Goal: Task Accomplishment & Management: Use online tool/utility

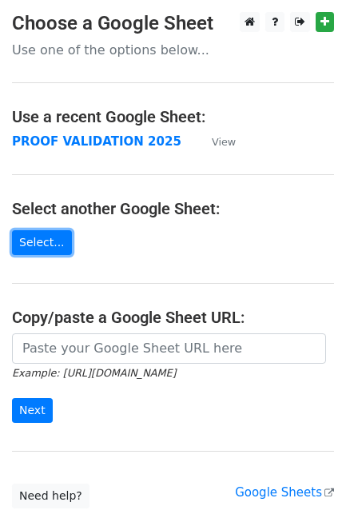
click at [46, 244] on link "Select..." at bounding box center [42, 242] width 60 height 25
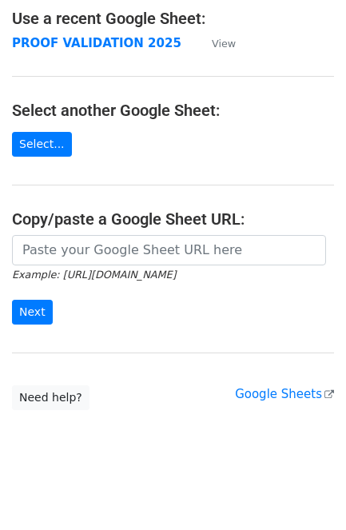
scroll to position [100, 0]
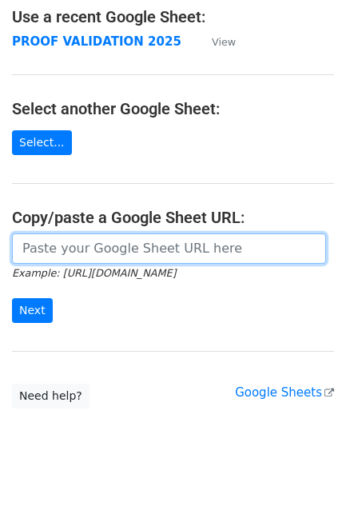
click at [90, 249] on input "url" at bounding box center [169, 248] width 314 height 30
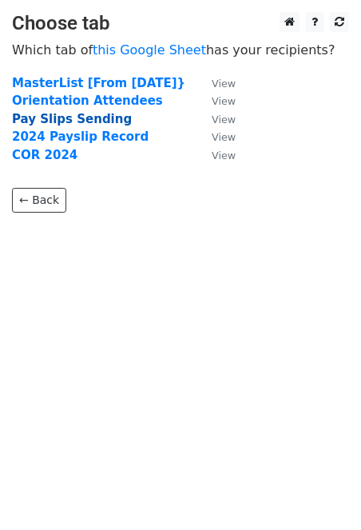
click at [78, 119] on strong "Pay Slips Sending" at bounding box center [72, 119] width 120 height 14
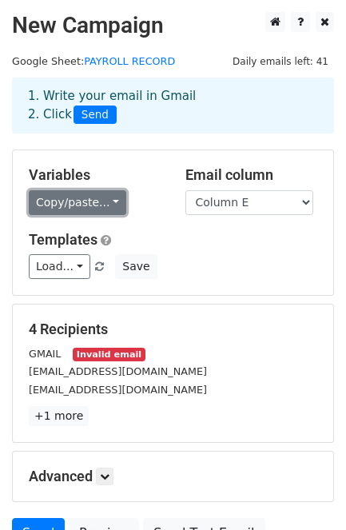
click at [76, 209] on link "Copy/paste..." at bounding box center [78, 202] width 98 height 25
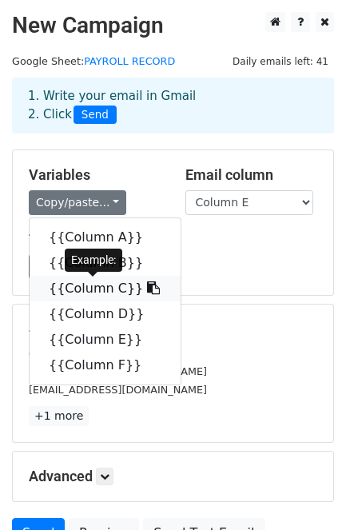
click at [110, 292] on link "{{Column C}}" at bounding box center [105, 289] width 151 height 26
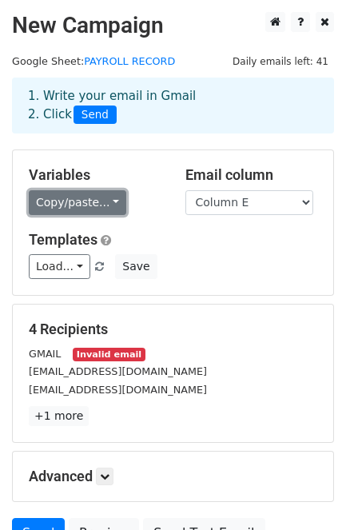
click at [102, 206] on link "Copy/paste..." at bounding box center [78, 202] width 98 height 25
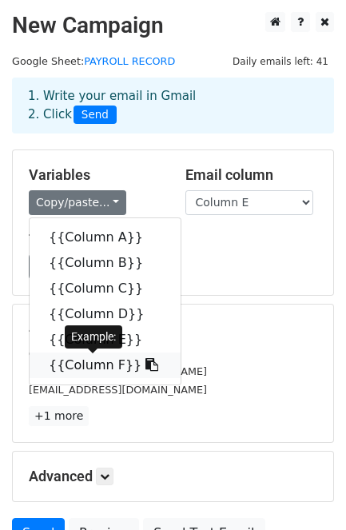
click at [109, 369] on link "{{Column F}}" at bounding box center [105, 366] width 151 height 26
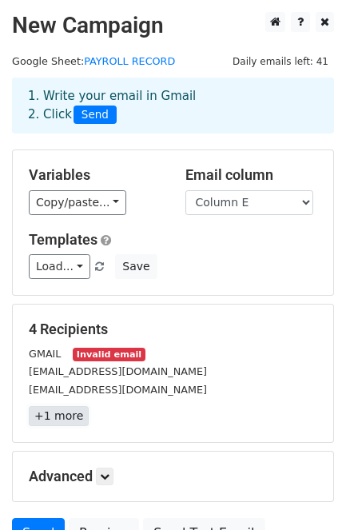
click at [69, 420] on link "+1 more" at bounding box center [59, 416] width 60 height 20
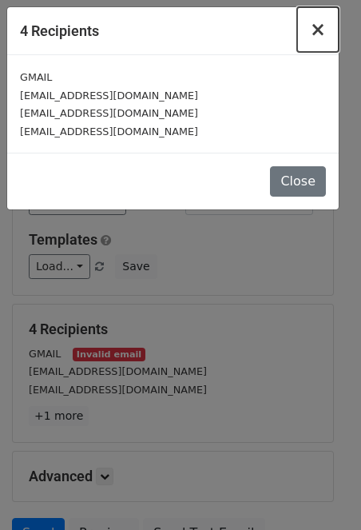
click at [318, 26] on span "×" at bounding box center [318, 29] width 16 height 22
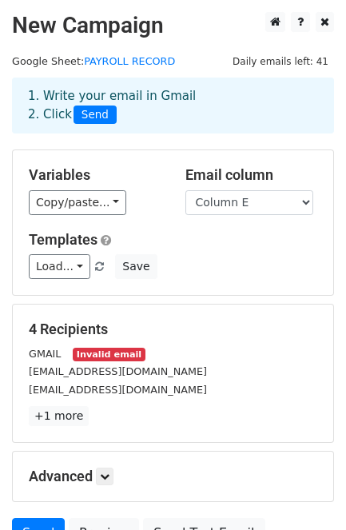
click at [94, 365] on div "[EMAIL_ADDRESS][DOMAIN_NAME]" at bounding box center [173, 371] width 313 height 18
click at [122, 358] on small "Invalid email" at bounding box center [109, 355] width 72 height 14
drag, startPoint x: 70, startPoint y: 424, endPoint x: 137, endPoint y: 430, distance: 67.4
click at [70, 424] on link "+1 more" at bounding box center [59, 416] width 60 height 20
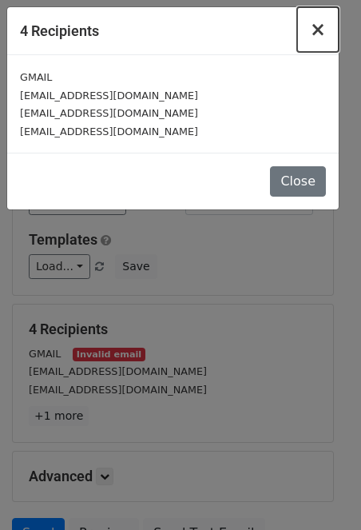
click at [318, 32] on span "×" at bounding box center [318, 29] width 16 height 22
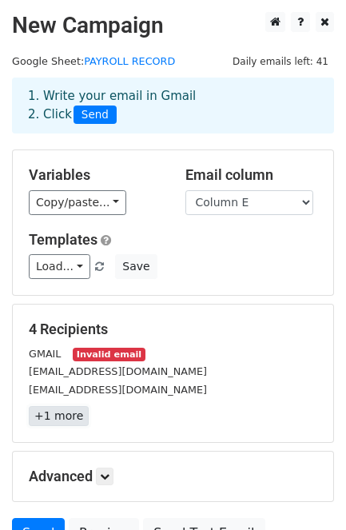
click at [74, 417] on link "+1 more" at bounding box center [59, 416] width 60 height 20
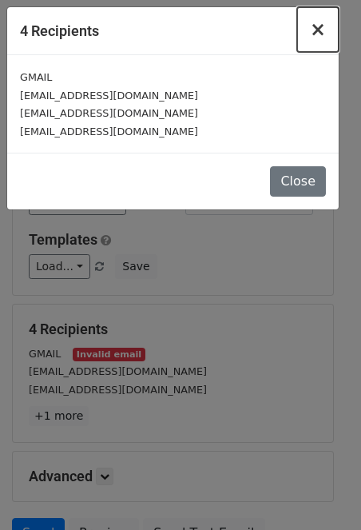
click at [321, 33] on span "×" at bounding box center [318, 29] width 16 height 22
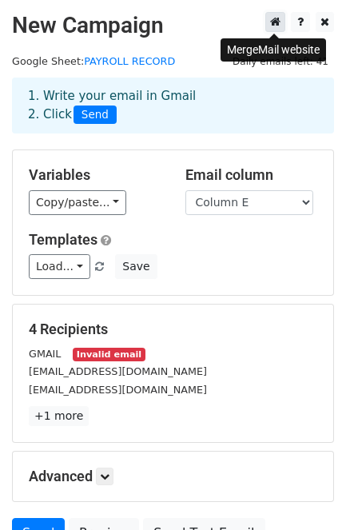
click at [277, 24] on icon at bounding box center [275, 21] width 10 height 11
click at [154, 389] on div "[EMAIL_ADDRESS][DOMAIN_NAME]" at bounding box center [173, 389] width 313 height 18
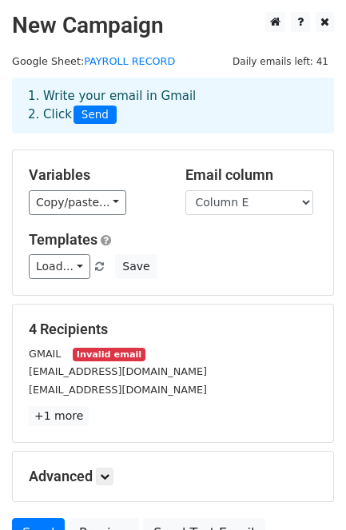
click at [126, 408] on div "4 Recipients GMAIL Invalid email jianjong122@gmail.com geronanelle@gmail.com +1…" at bounding box center [173, 374] width 289 height 106
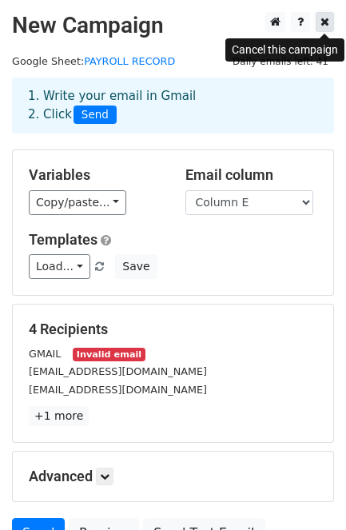
click at [324, 26] on icon at bounding box center [325, 21] width 9 height 11
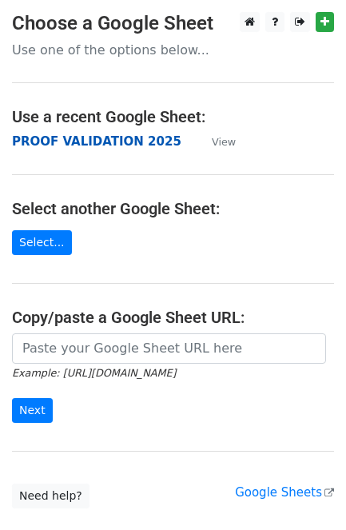
click at [94, 141] on strong "PROOF VALIDATION 2025" at bounding box center [96, 141] width 169 height 14
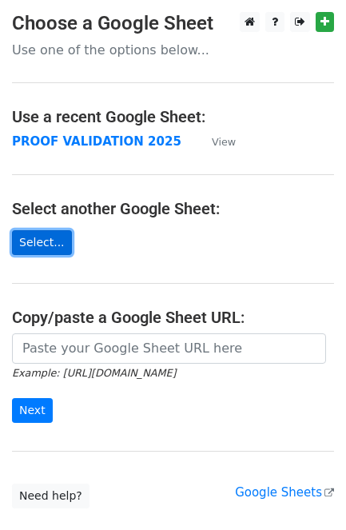
click at [45, 248] on link "Select..." at bounding box center [42, 242] width 60 height 25
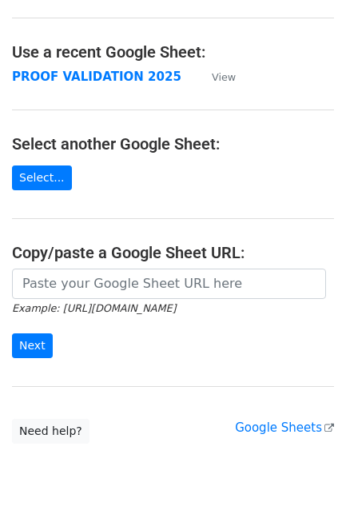
scroll to position [100, 0]
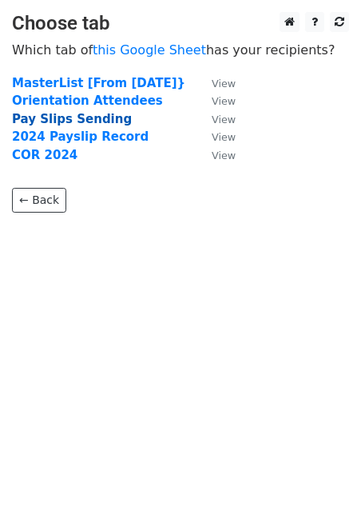
click at [51, 121] on strong "Pay Slips Sending" at bounding box center [72, 119] width 120 height 14
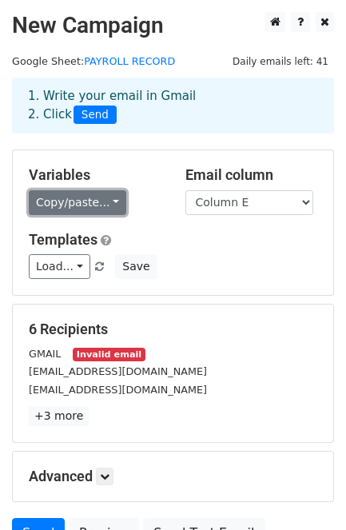
click at [76, 206] on link "Copy/paste..." at bounding box center [78, 202] width 98 height 25
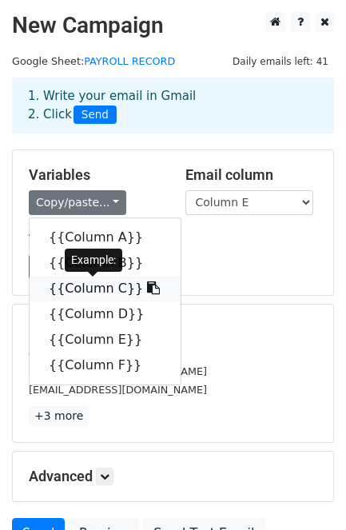
click at [104, 294] on link "{{Column C}}" at bounding box center [105, 289] width 151 height 26
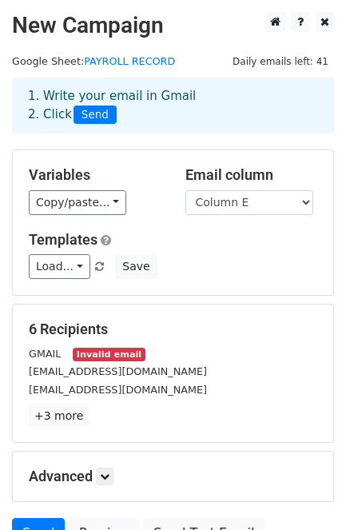
drag, startPoint x: 62, startPoint y: 417, endPoint x: 193, endPoint y: 396, distance: 133.6
click at [62, 417] on link "+3 more" at bounding box center [59, 416] width 60 height 20
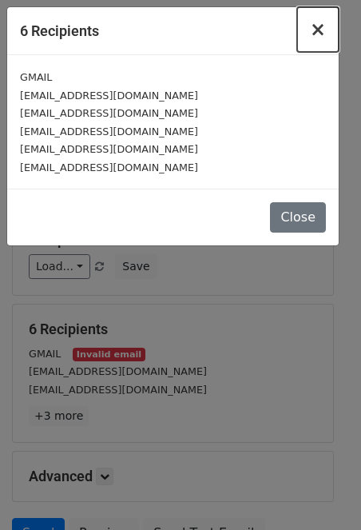
click at [325, 29] on span "×" at bounding box center [318, 29] width 16 height 22
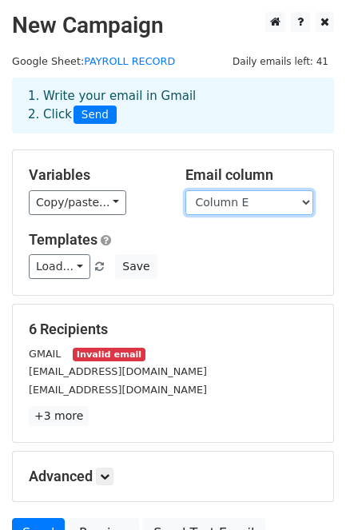
click at [250, 205] on select "Column A Column B Column C Column D Column E Column F" at bounding box center [249, 202] width 128 height 25
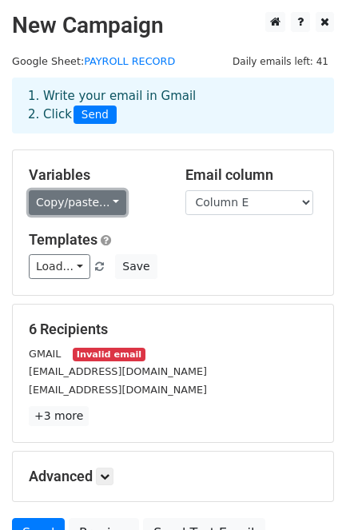
click at [90, 213] on link "Copy/paste..." at bounding box center [78, 202] width 98 height 25
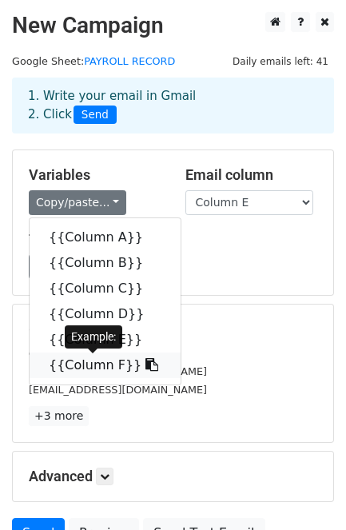
click at [113, 365] on link "{{Column F}}" at bounding box center [105, 366] width 151 height 26
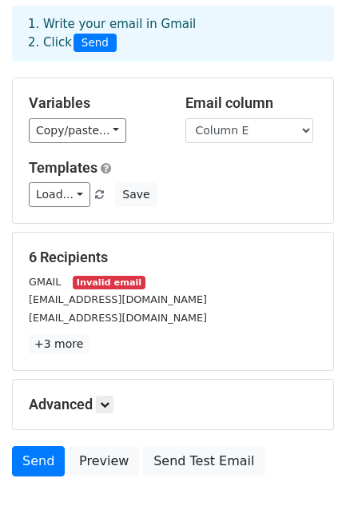
scroll to position [158, 0]
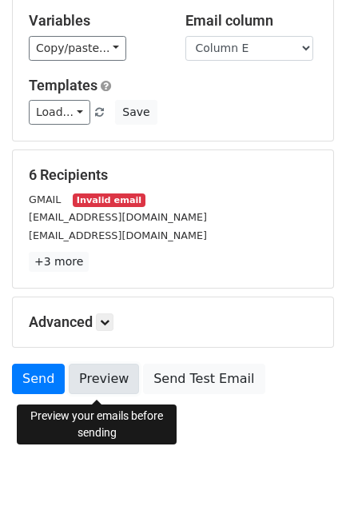
click at [96, 380] on link "Preview" at bounding box center [104, 379] width 70 height 30
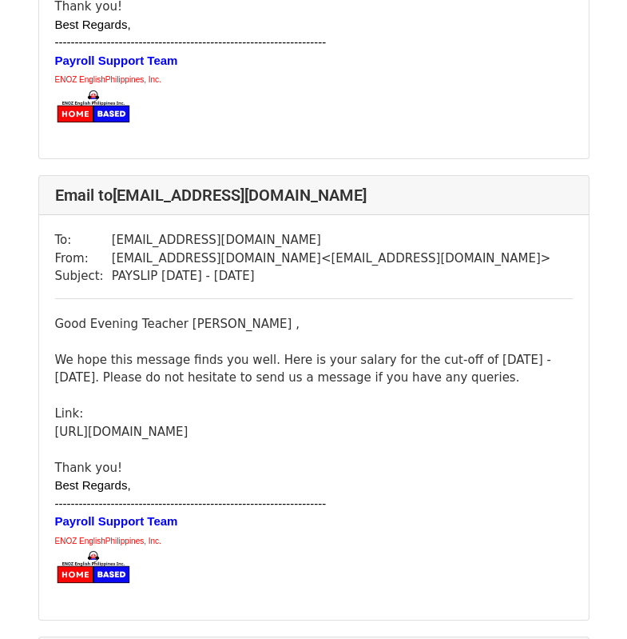
scroll to position [560, 0]
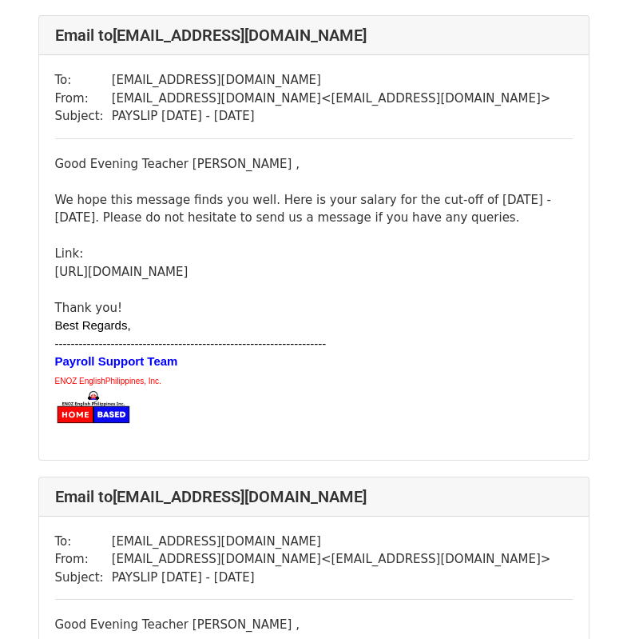
click at [589, 294] on div "Email to [EMAIL_ADDRESS][DOMAIN_NAME] To: [EMAIL_ADDRESS][DOMAIN_NAME] From: [E…" at bounding box center [314, 237] width 552 height 445
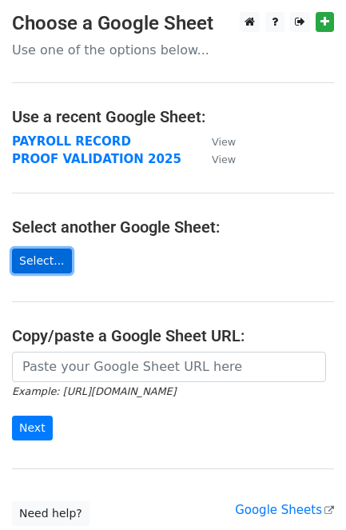
click at [48, 265] on link "Select..." at bounding box center [42, 261] width 60 height 25
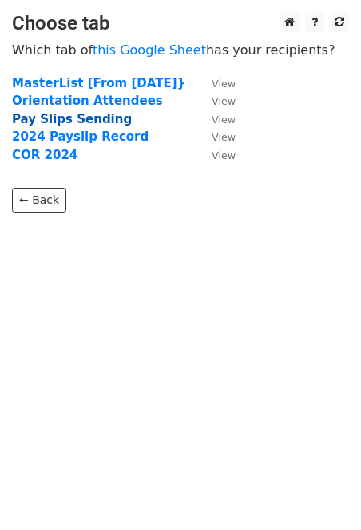
click at [90, 120] on strong "Pay Slips Sending" at bounding box center [72, 119] width 120 height 14
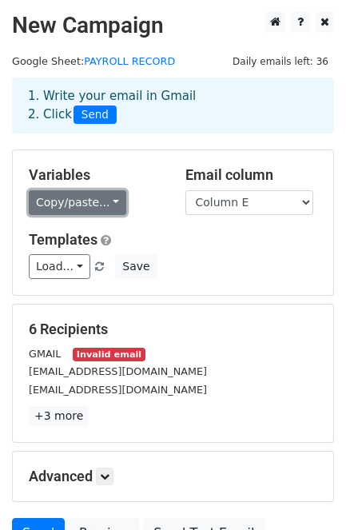
click at [82, 201] on link "Copy/paste..." at bounding box center [78, 202] width 98 height 25
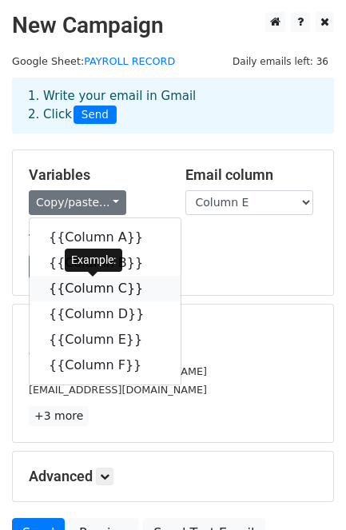
click at [100, 294] on link "{{Column C}}" at bounding box center [105, 289] width 151 height 26
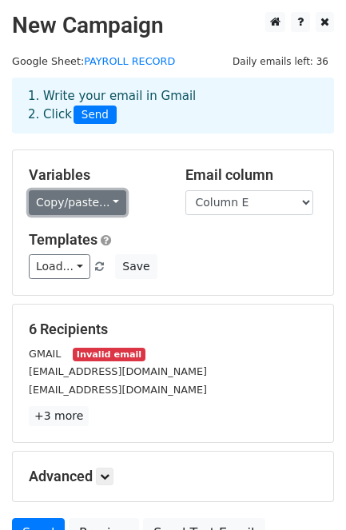
click at [96, 200] on link "Copy/paste..." at bounding box center [78, 202] width 98 height 25
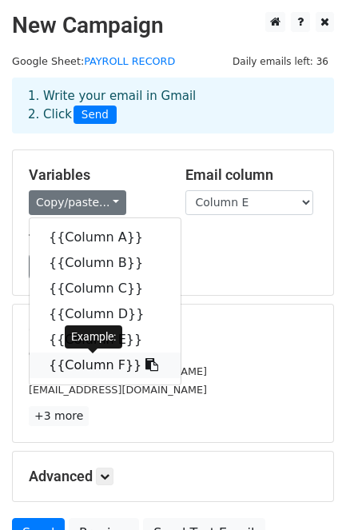
click at [101, 365] on link "{{Column F}}" at bounding box center [105, 366] width 151 height 26
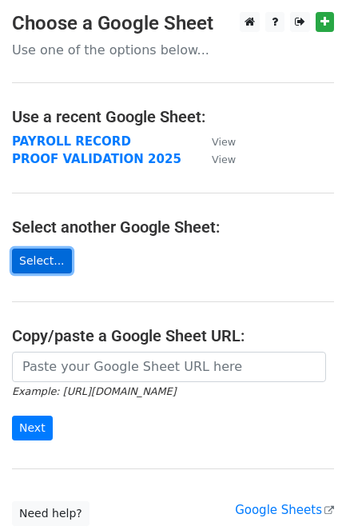
click at [20, 256] on link "Select..." at bounding box center [42, 261] width 60 height 25
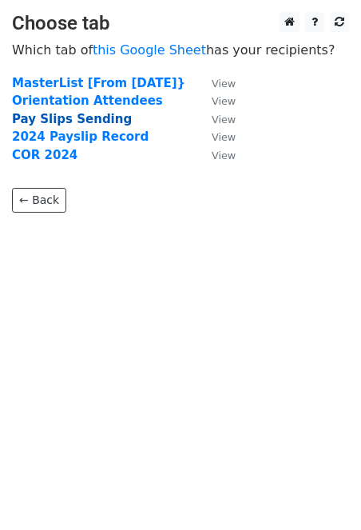
click at [106, 118] on strong "Pay Slips Sending" at bounding box center [72, 119] width 120 height 14
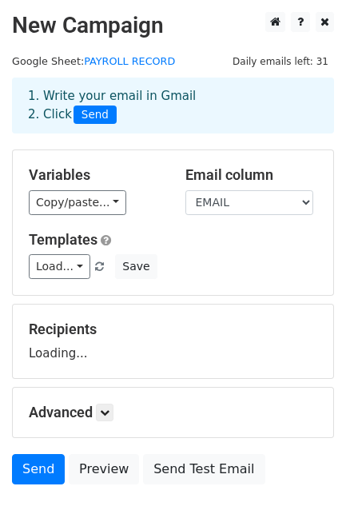
scroll to position [93, 0]
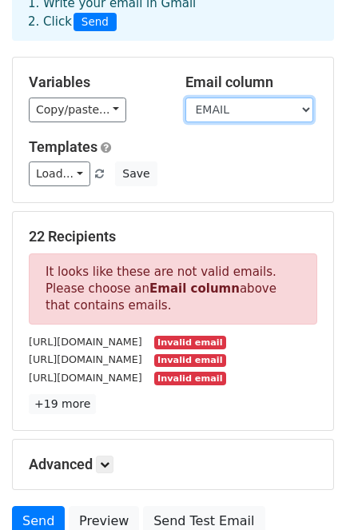
click at [241, 104] on select "ACCOUNT FULL NAME ID ONBOARDING GMAIL EMAIL" at bounding box center [249, 110] width 128 height 25
click at [185, 98] on select "ACCOUNT FULL NAME ID ONBOARDING GMAIL EMAIL" at bounding box center [249, 110] width 128 height 25
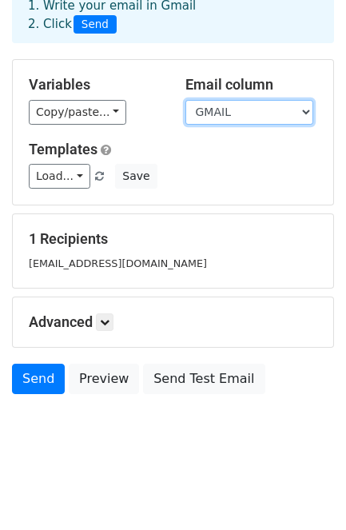
click at [265, 117] on select "ACCOUNT FULL NAME ID ONBOARDING GMAIL EMAIL" at bounding box center [249, 112] width 128 height 25
click at [185, 100] on select "ACCOUNT FULL NAME ID ONBOARDING GMAIL EMAIL" at bounding box center [249, 112] width 128 height 25
click at [256, 105] on select "ACCOUNT FULL NAME ID ONBOARDING GMAIL EMAIL" at bounding box center [249, 112] width 128 height 25
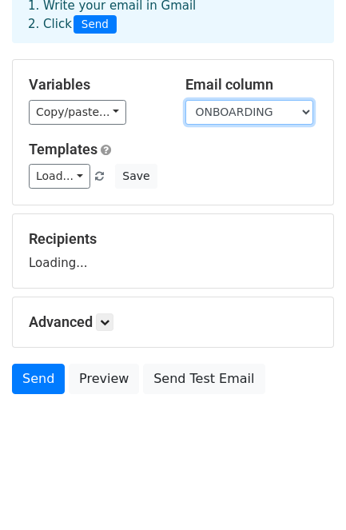
select select "GMAIL"
click at [185, 100] on select "ACCOUNT FULL NAME ID ONBOARDING GMAIL EMAIL" at bounding box center [249, 112] width 128 height 25
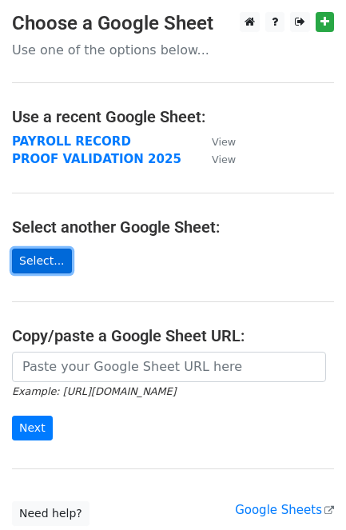
click at [34, 257] on link "Select..." at bounding box center [42, 261] width 60 height 25
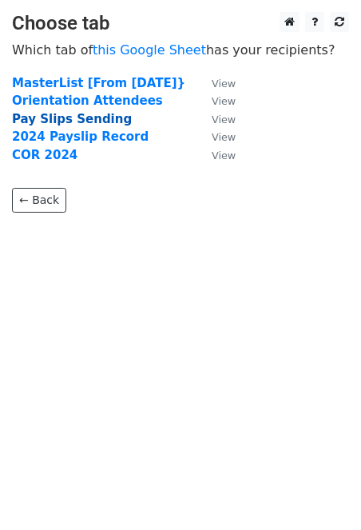
click at [73, 121] on strong "Pay Slips Sending" at bounding box center [72, 119] width 120 height 14
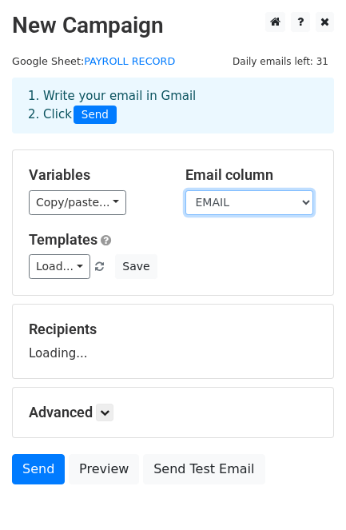
click at [240, 201] on select "ACCOUNT FULL NAME ID ONBOARDING GMAIL EMAIL" at bounding box center [249, 202] width 128 height 25
select select "GMAIL"
click at [185, 191] on select "ACCOUNT FULL NAME ID ONBOARDING GMAIL EMAIL" at bounding box center [249, 202] width 128 height 25
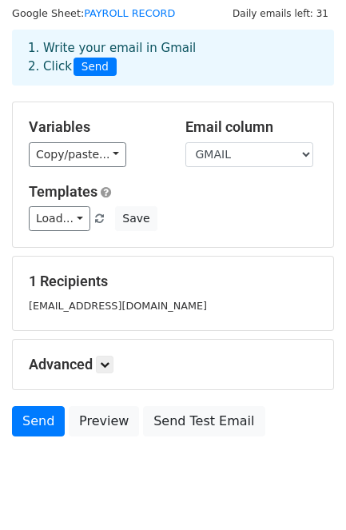
scroll to position [94, 0]
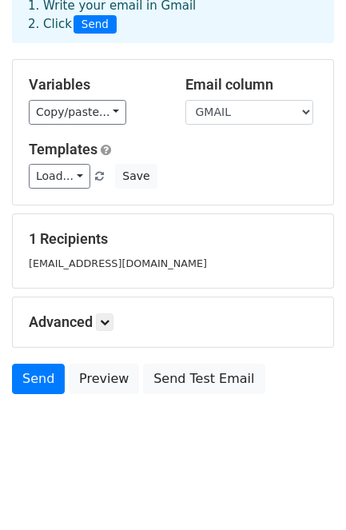
click at [122, 267] on small "tst.enozhomebased@gmail.com" at bounding box center [118, 263] width 178 height 12
click at [211, 268] on div "tst.enozhomebased@gmail.com" at bounding box center [173, 263] width 313 height 18
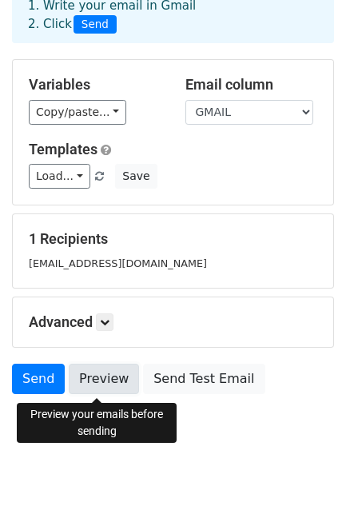
drag, startPoint x: 98, startPoint y: 373, endPoint x: 110, endPoint y: 373, distance: 12.0
click at [98, 373] on link "Preview" at bounding box center [104, 379] width 70 height 30
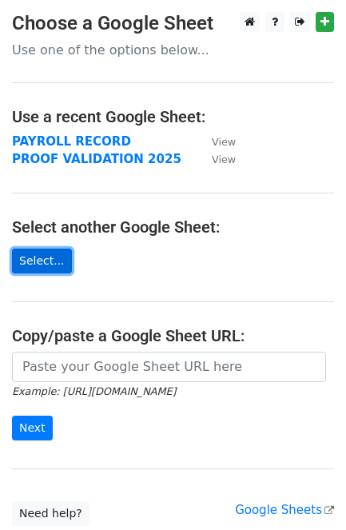
click at [26, 253] on link "Select..." at bounding box center [42, 261] width 60 height 25
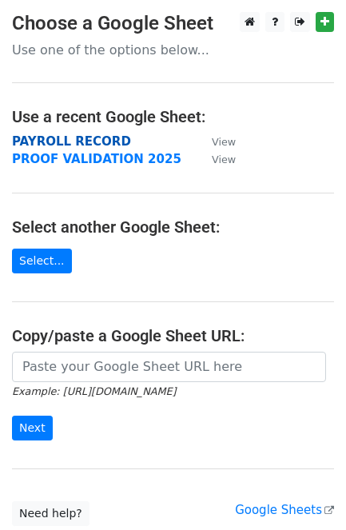
click at [59, 139] on strong "PAYROLL RECORD" at bounding box center [71, 141] width 119 height 14
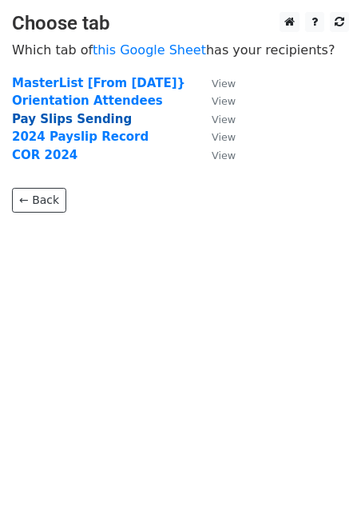
click at [77, 121] on strong "Pay Slips Sending" at bounding box center [72, 119] width 120 height 14
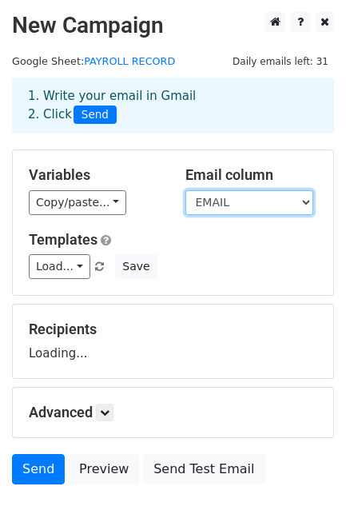
click at [252, 200] on select "ACCOUNT FULL NAME ID ONBOARDING GMAIL EMAIL" at bounding box center [249, 202] width 128 height 25
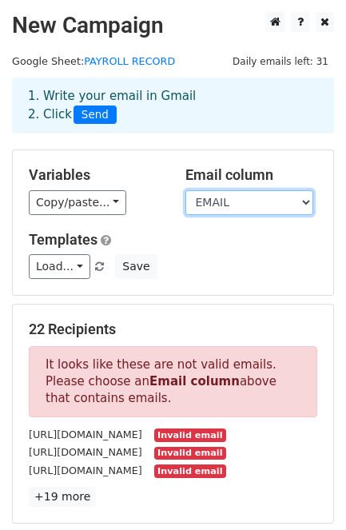
click at [253, 201] on select "ACCOUNT FULL NAME ID ONBOARDING GMAIL EMAIL" at bounding box center [249, 202] width 128 height 25
select select "GMAIL"
click at [185, 191] on select "ACCOUNT FULL NAME ID ONBOARDING GMAIL EMAIL" at bounding box center [249, 202] width 128 height 25
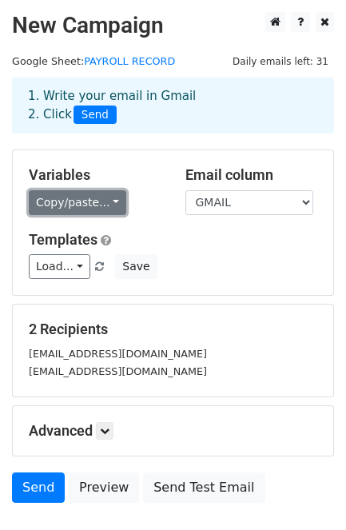
click at [113, 201] on link "Copy/paste..." at bounding box center [78, 202] width 98 height 25
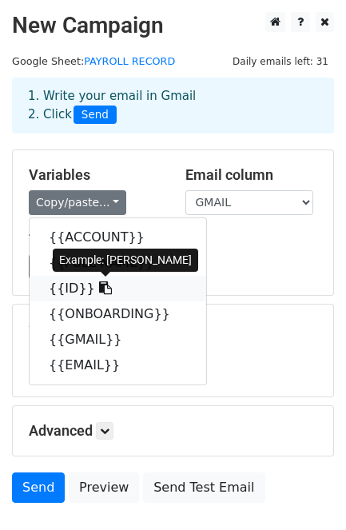
click at [102, 289] on link "{{ID}}" at bounding box center [118, 289] width 177 height 26
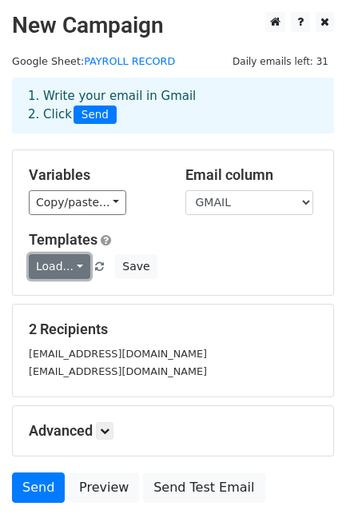
click at [66, 262] on link "Load..." at bounding box center [60, 266] width 62 height 25
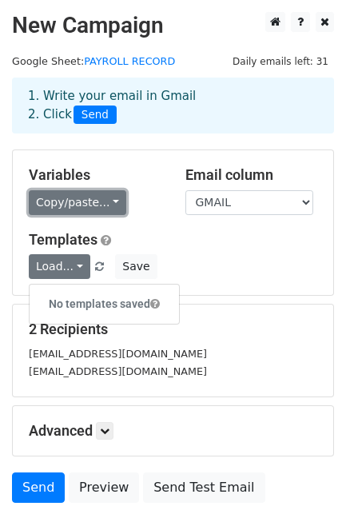
click at [82, 204] on link "Copy/paste..." at bounding box center [78, 202] width 98 height 25
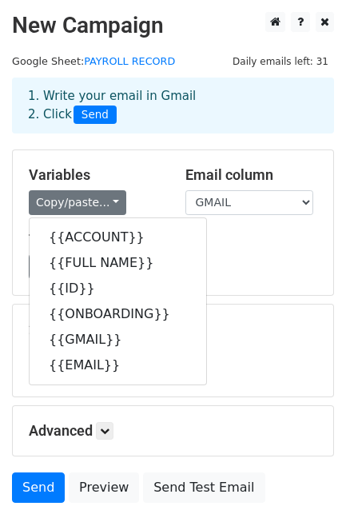
click at [257, 273] on div "Load... No templates saved Save" at bounding box center [173, 266] width 313 height 25
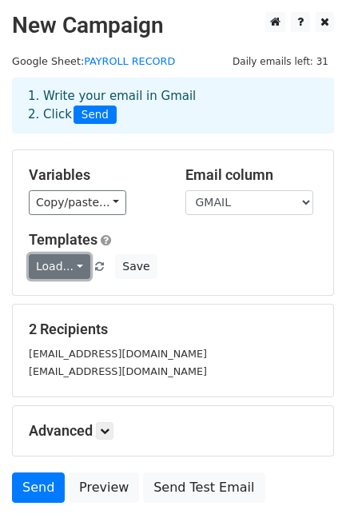
click at [58, 274] on link "Load..." at bounding box center [60, 266] width 62 height 25
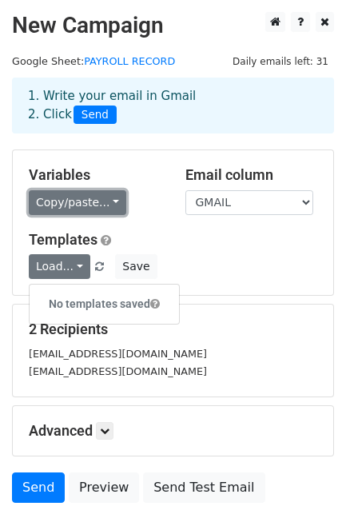
click at [82, 205] on link "Copy/paste..." at bounding box center [78, 202] width 98 height 25
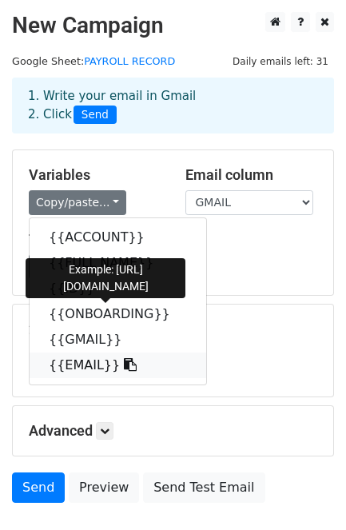
click at [70, 361] on link "{{EMAIL}}" at bounding box center [118, 366] width 177 height 26
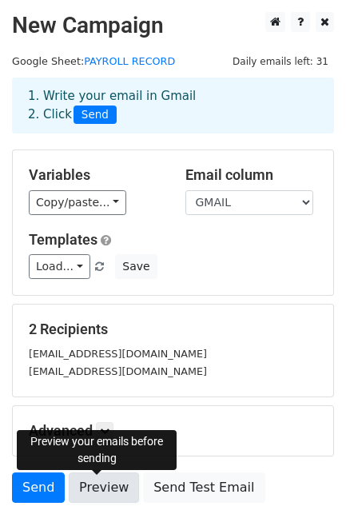
click at [78, 492] on link "Preview" at bounding box center [104, 487] width 70 height 30
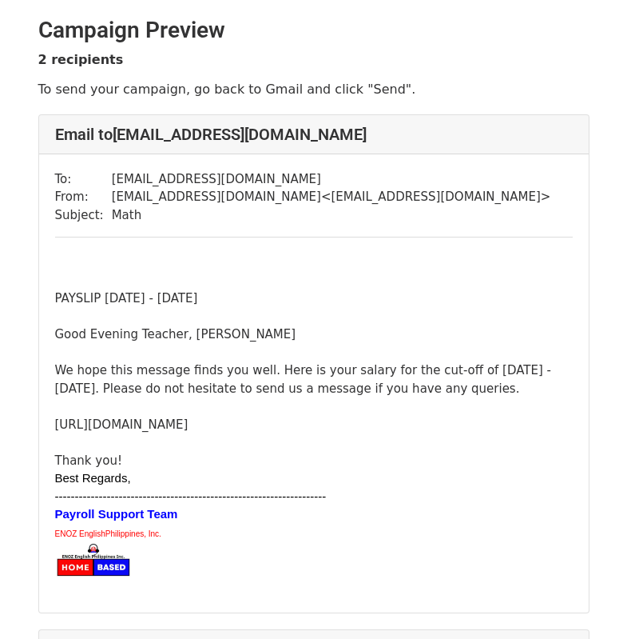
click at [439, 428] on div "[URL][DOMAIN_NAME]" at bounding box center [314, 415] width 518 height 36
drag, startPoint x: 555, startPoint y: 422, endPoint x: 34, endPoint y: 428, distance: 521.2
click at [34, 428] on div "Email to [EMAIL_ADDRESS][DOMAIN_NAME] To: [EMAIL_ADDRESS][DOMAIN_NAME] From: [E…" at bounding box center [314, 629] width 576 height 1030
copy div "[URL][DOMAIN_NAME]"
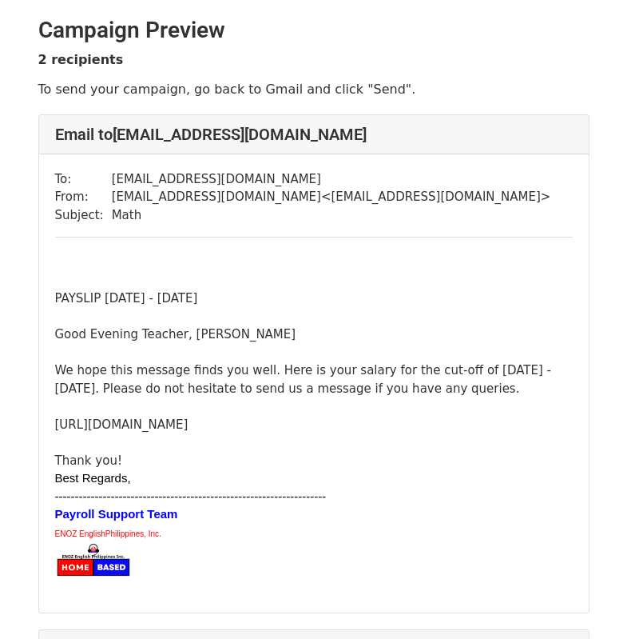
drag, startPoint x: 53, startPoint y: 341, endPoint x: 468, endPoint y: 62, distance: 499.5
click at [52, 340] on div "To: tst.enozhomebased@gmail.com From: enoz.bhfiles@gmail.com < enoz.bhfiles@gma…" at bounding box center [314, 383] width 550 height 458
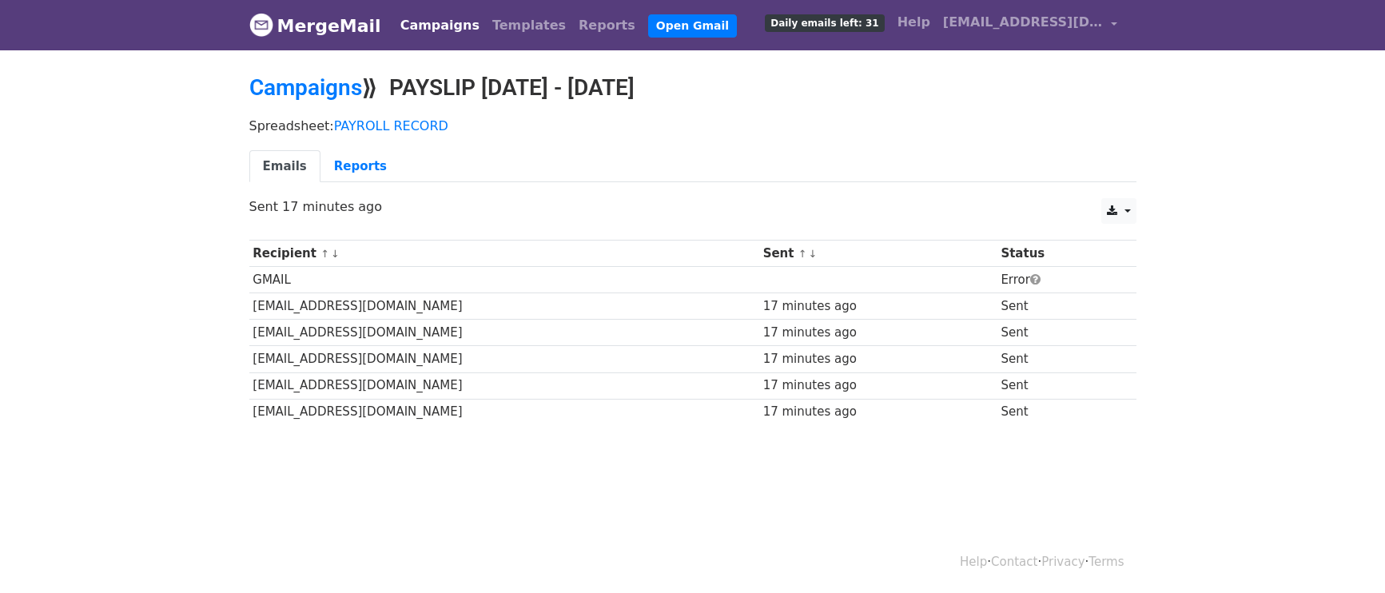
scroll to position [2, 0]
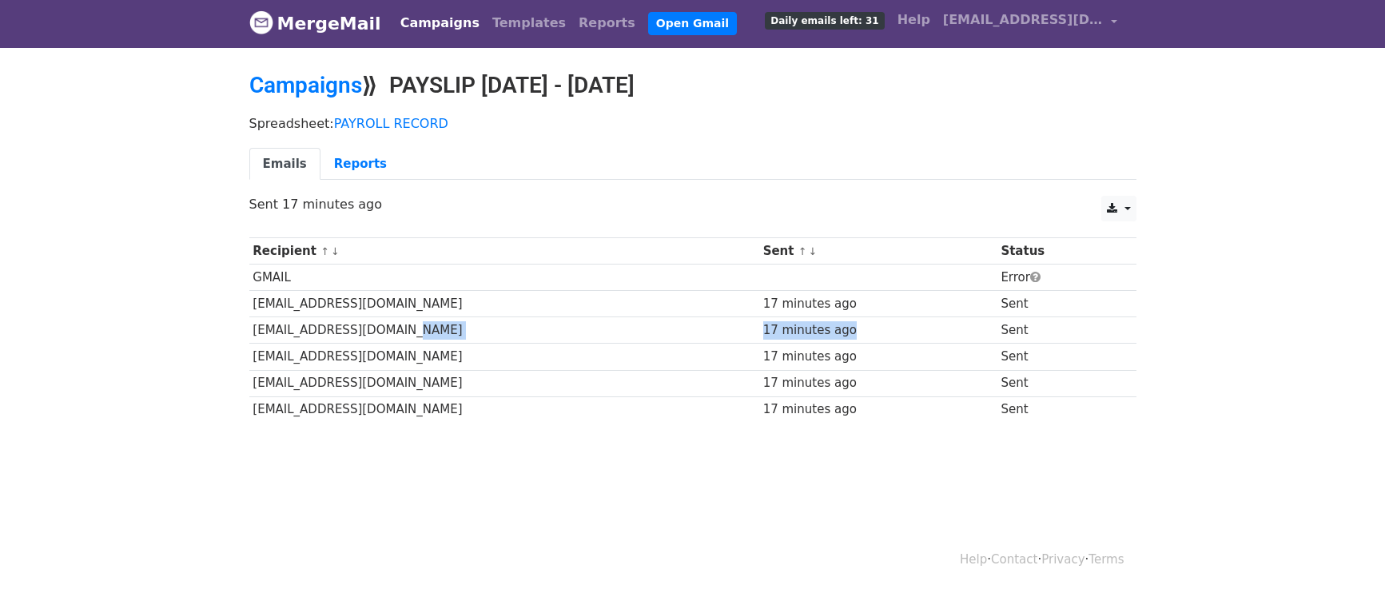
drag, startPoint x: 719, startPoint y: 332, endPoint x: 890, endPoint y: 332, distance: 171.9
click at [890, 332] on tr "[EMAIL_ADDRESS][DOMAIN_NAME] 17 minutes ago Sent" at bounding box center [692, 330] width 887 height 26
drag, startPoint x: 727, startPoint y: 357, endPoint x: 752, endPoint y: 382, distance: 35.6
click at [871, 360] on tr "[EMAIL_ADDRESS][DOMAIN_NAME] 17 minutes ago Sent" at bounding box center [692, 357] width 887 height 26
drag, startPoint x: 752, startPoint y: 382, endPoint x: 844, endPoint y: 374, distance: 92.3
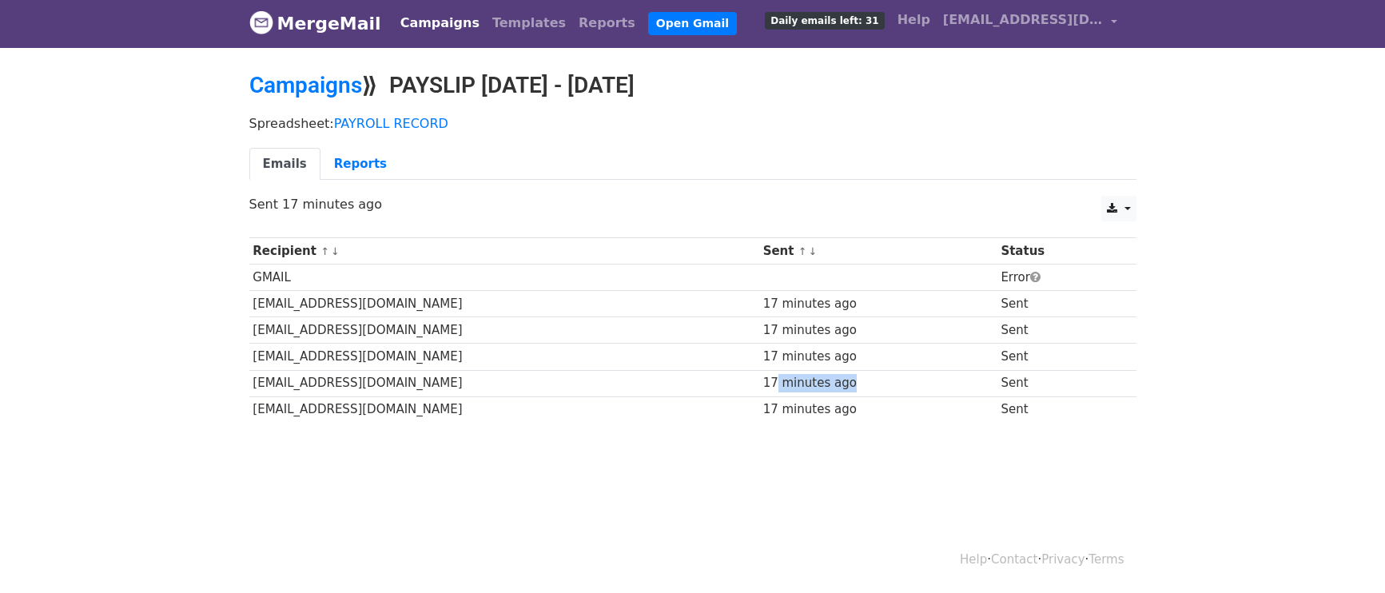
click at [886, 390] on div "17 minutes ago" at bounding box center [878, 383] width 230 height 18
drag, startPoint x: 257, startPoint y: 277, endPoint x: 953, endPoint y: 273, distance: 696.2
click at [974, 273] on tr "GMAIL Error" at bounding box center [692, 278] width 887 height 26
click at [269, 283] on td "GMAIL" at bounding box center [504, 278] width 510 height 26
drag, startPoint x: 246, startPoint y: 273, endPoint x: 330, endPoint y: 273, distance: 83.9
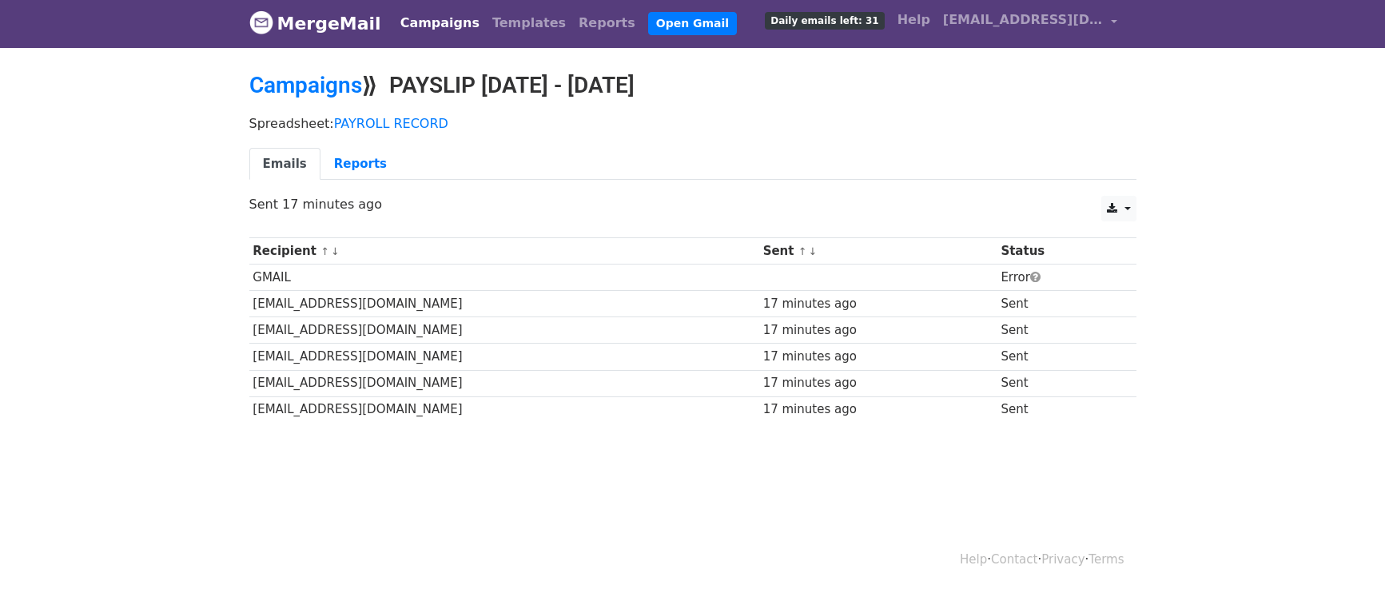
click at [330, 273] on div "Recipient ↑ ↓ Sent ↑ ↓ Status GMAIL Error [EMAIL_ADDRESS][DOMAIN_NAME] 17 minut…" at bounding box center [692, 332] width 911 height 206
click at [412, 285] on td "GMAIL" at bounding box center [504, 278] width 510 height 26
drag, startPoint x: 249, startPoint y: 304, endPoint x: 428, endPoint y: 293, distance: 178.6
click at [428, 293] on td "[EMAIL_ADDRESS][DOMAIN_NAME]" at bounding box center [504, 304] width 510 height 26
drag, startPoint x: 295, startPoint y: 337, endPoint x: 519, endPoint y: 345, distance: 223.9
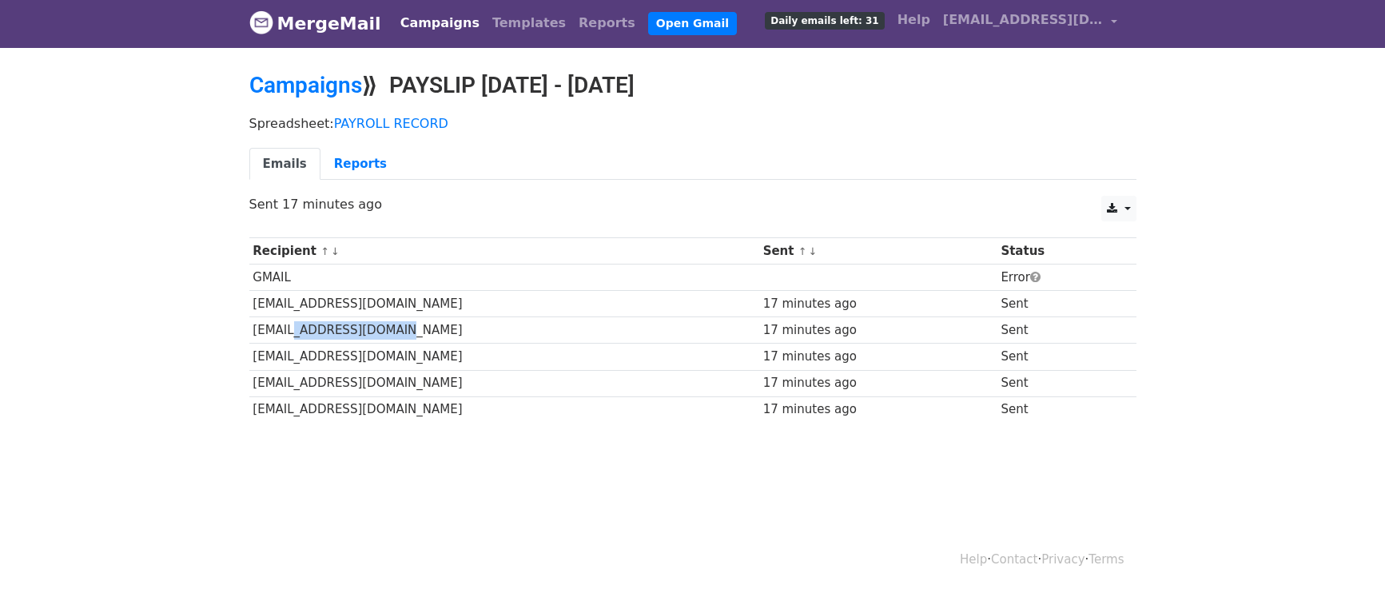
click at [519, 345] on tbody "Recipient ↑ ↓ Sent ↑ ↓ Status GMAIL Error [EMAIL_ADDRESS][DOMAIN_NAME] 17 minut…" at bounding box center [692, 330] width 887 height 185
drag, startPoint x: 727, startPoint y: 298, endPoint x: 866, endPoint y: 345, distance: 146.6
click at [875, 342] on tbody "Recipient ↑ ↓ Sent ↑ ↓ Status GMAIL Error [EMAIL_ADDRESS][DOMAIN_NAME] 17 minut…" at bounding box center [692, 330] width 887 height 185
drag, startPoint x: 781, startPoint y: 385, endPoint x: 891, endPoint y: 384, distance: 110.3
click at [891, 384] on div "17 minutes ago" at bounding box center [878, 383] width 230 height 18
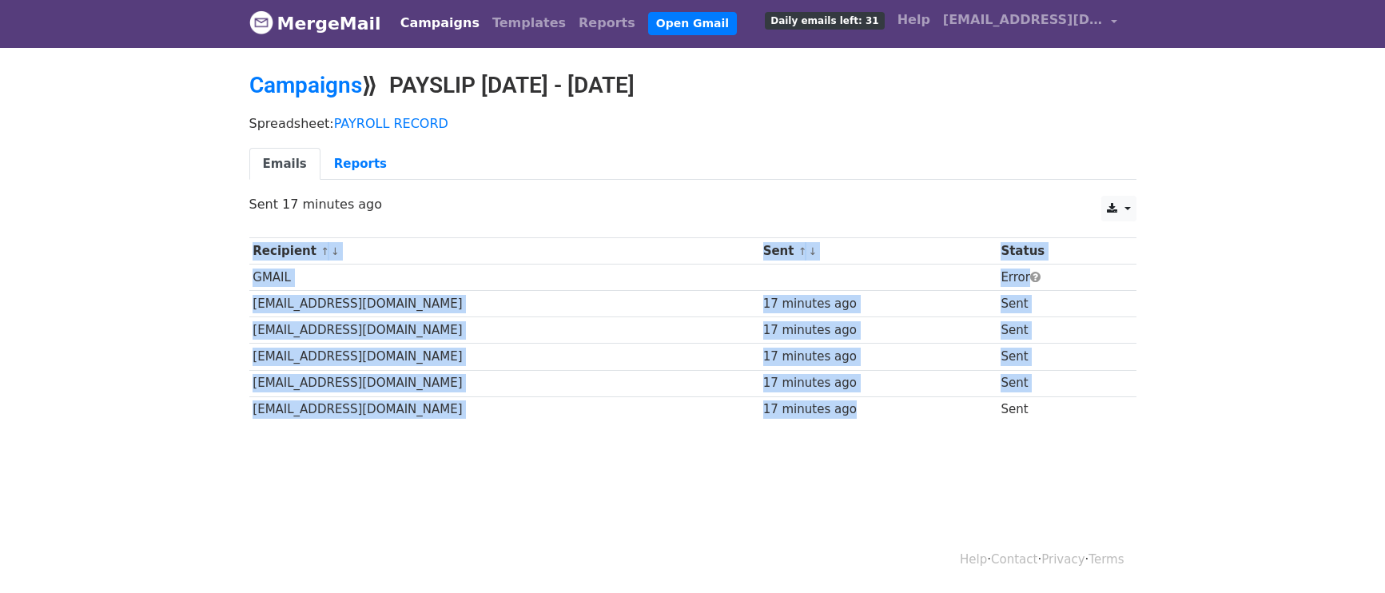
drag, startPoint x: 776, startPoint y: 424, endPoint x: 1002, endPoint y: 414, distance: 225.7
click at [978, 418] on div "Recipient ↑ ↓ Sent ↑ ↓ Status GMAIL Error [EMAIL_ADDRESS][DOMAIN_NAME] 17 minut…" at bounding box center [692, 332] width 911 height 206
click at [1117, 205] on icon at bounding box center [1112, 208] width 10 height 11
click at [1229, 397] on body "MergeMail Campaigns Templates Reports Open Gmail Daily emails left: 31 Help [EM…" at bounding box center [692, 249] width 1385 height 502
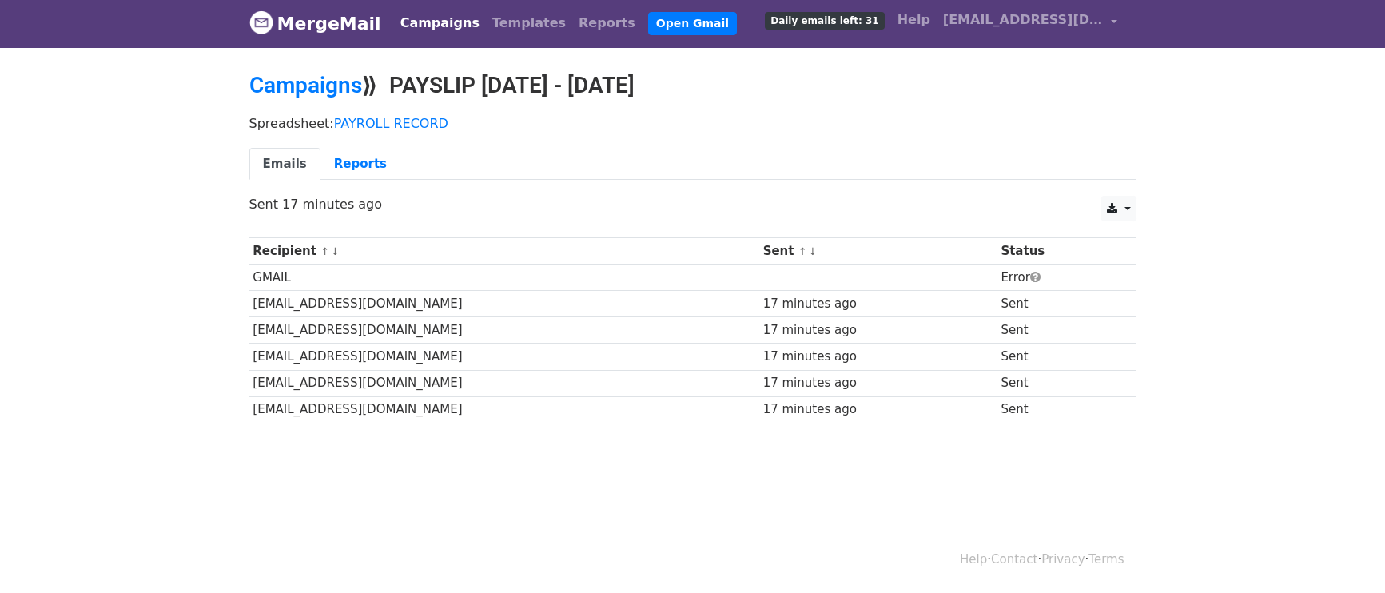
click at [1197, 357] on body "MergeMail Campaigns Templates Reports Open Gmail Daily emails left: 31 Help [EM…" at bounding box center [692, 249] width 1385 height 502
